Goal: Navigation & Orientation: Find specific page/section

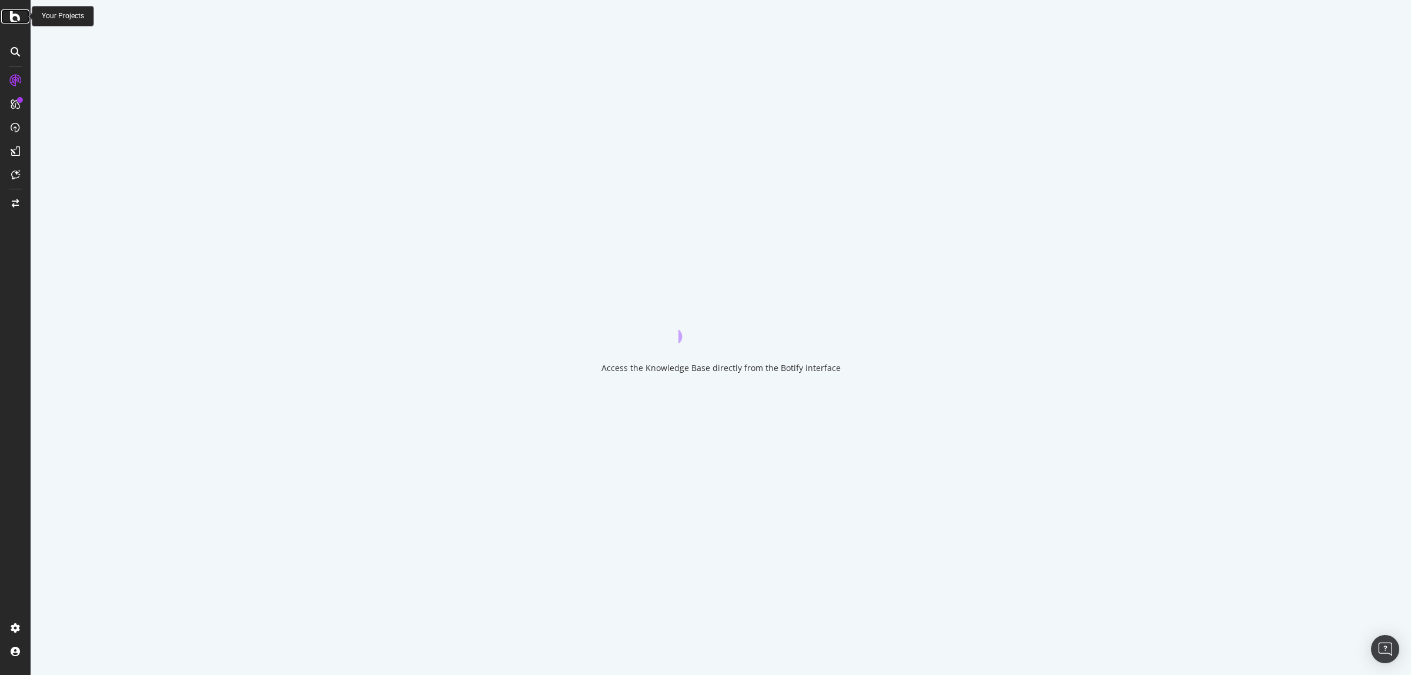
click at [15, 15] on icon at bounding box center [15, 16] width 11 height 14
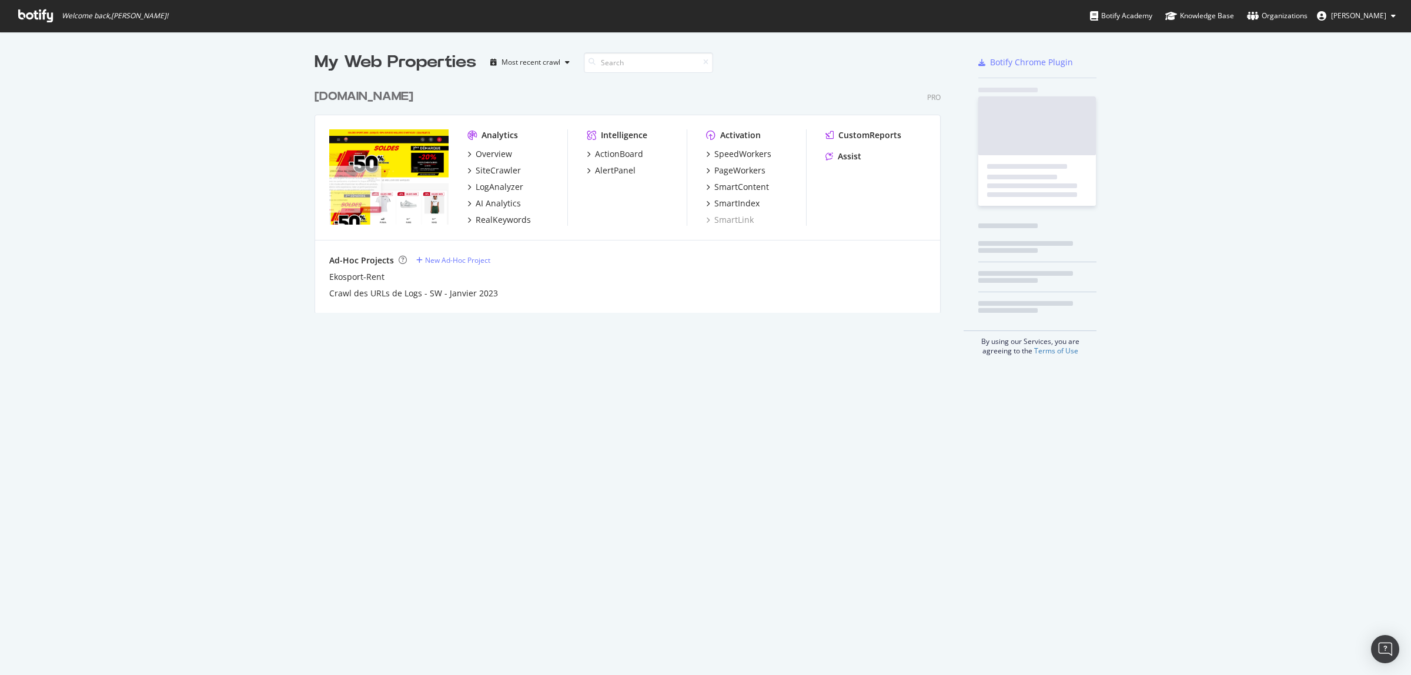
scroll to position [664, 1388]
